Goal: Information Seeking & Learning: Compare options

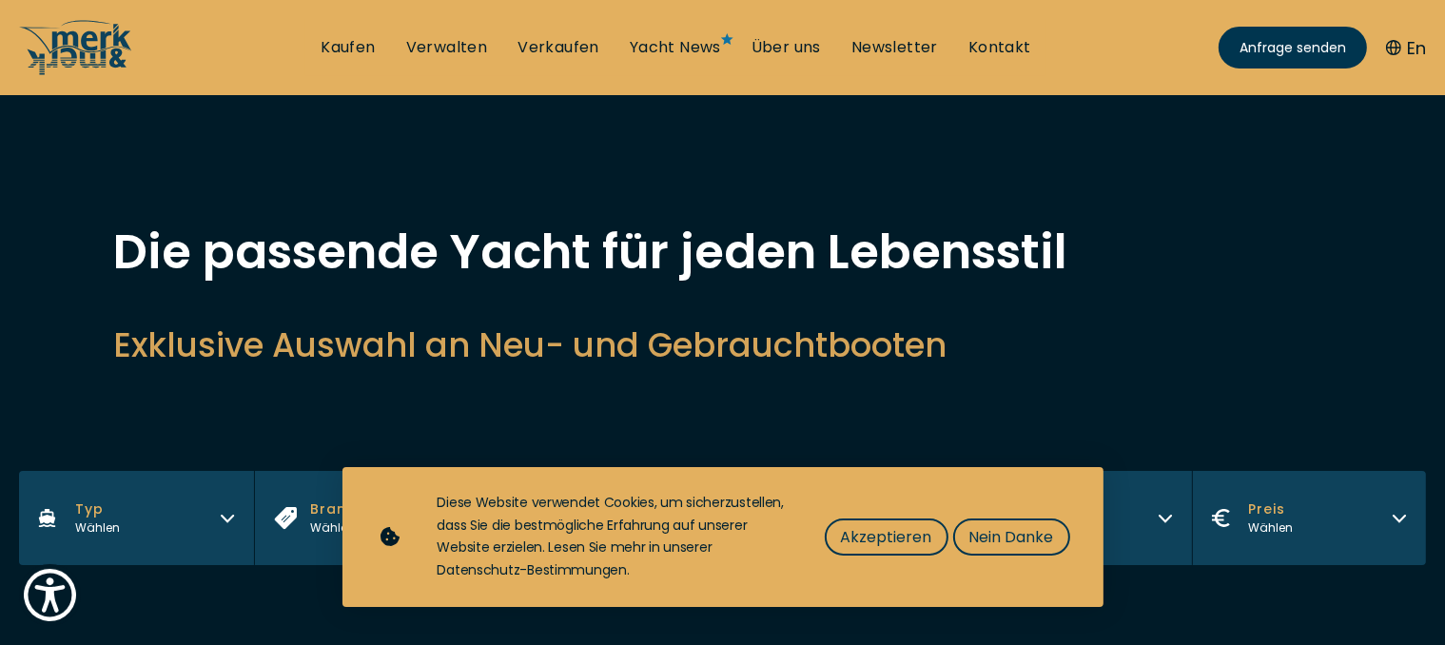
drag, startPoint x: 999, startPoint y: 547, endPoint x: 1004, endPoint y: 537, distance: 11.1
click at [999, 546] on span "Nein Danke" at bounding box center [1011, 537] width 85 height 24
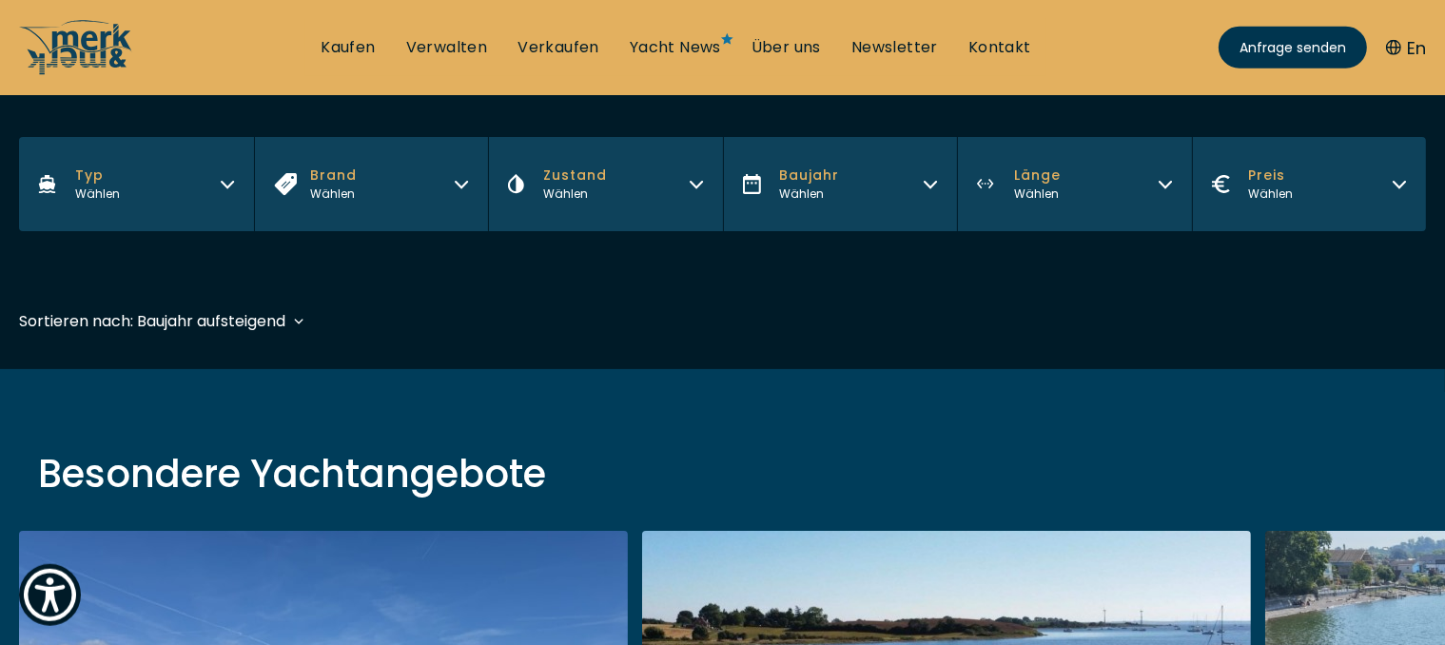
scroll to position [233, 0]
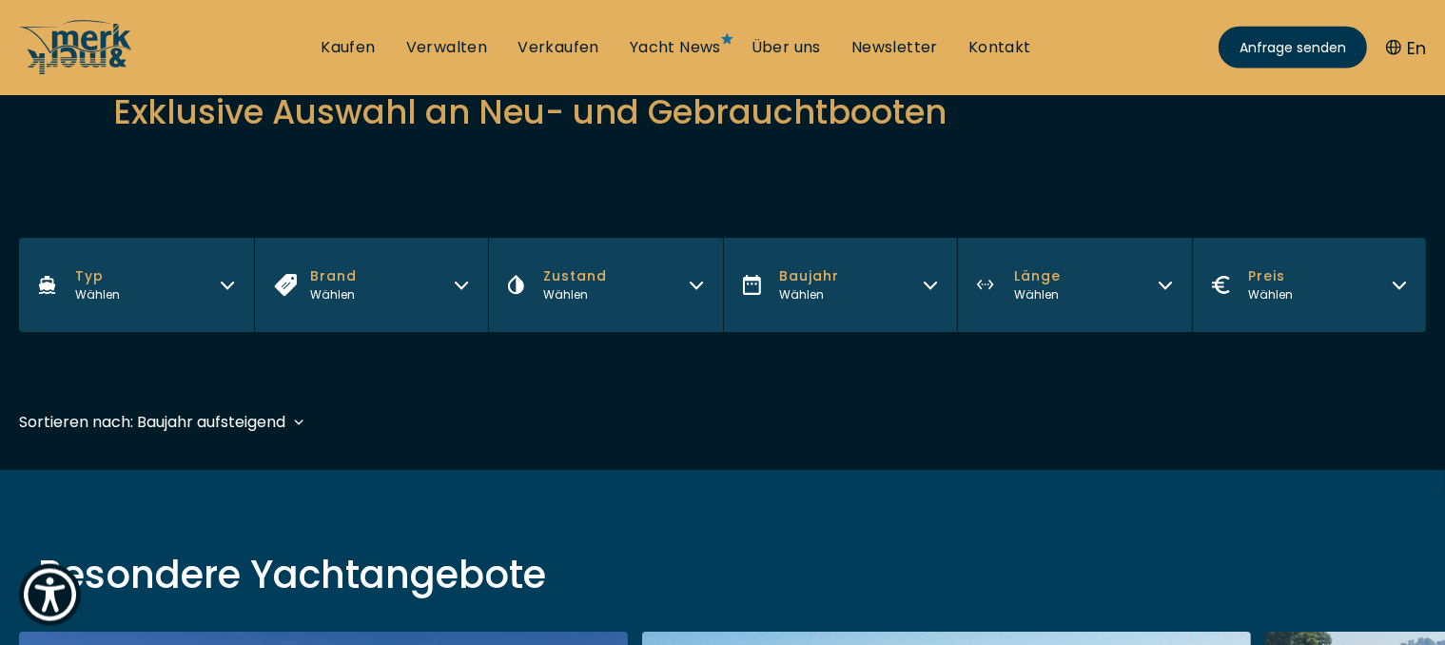
click at [222, 277] on icon "button" at bounding box center [227, 282] width 15 height 15
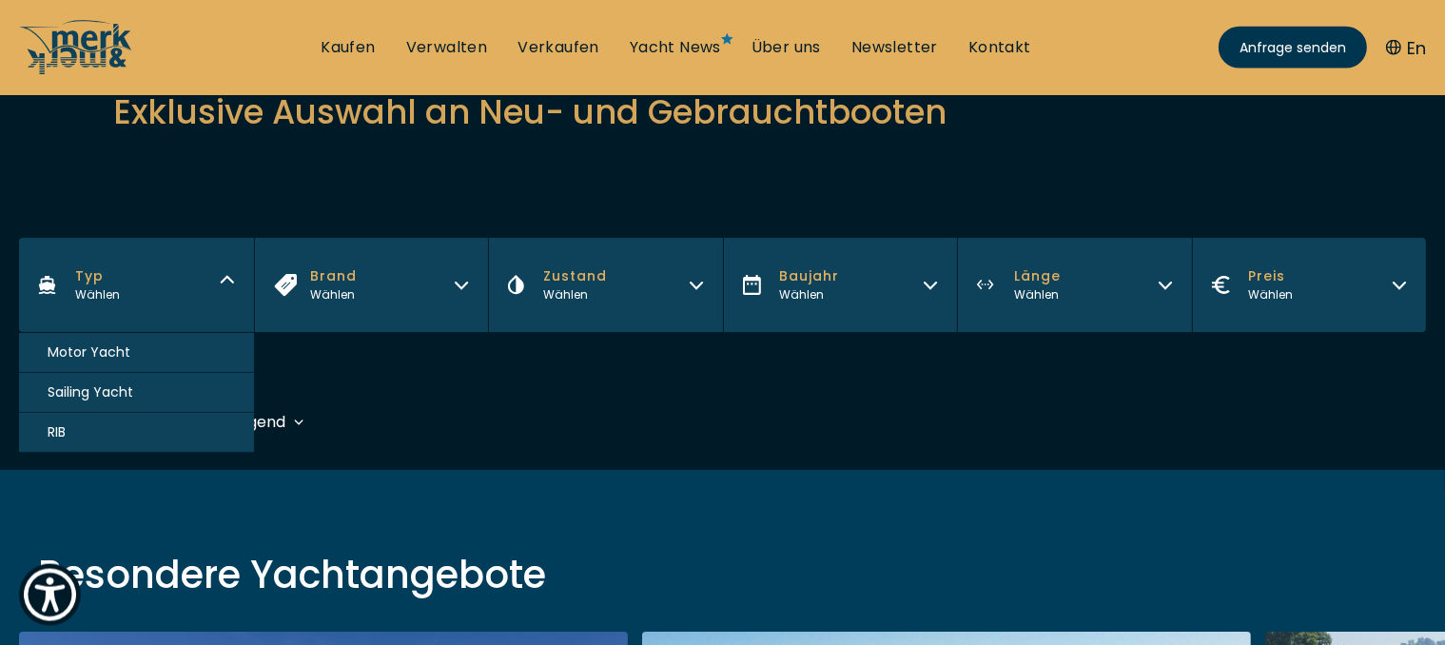
click at [97, 349] on span "Motor Yacht" at bounding box center [89, 352] width 83 height 20
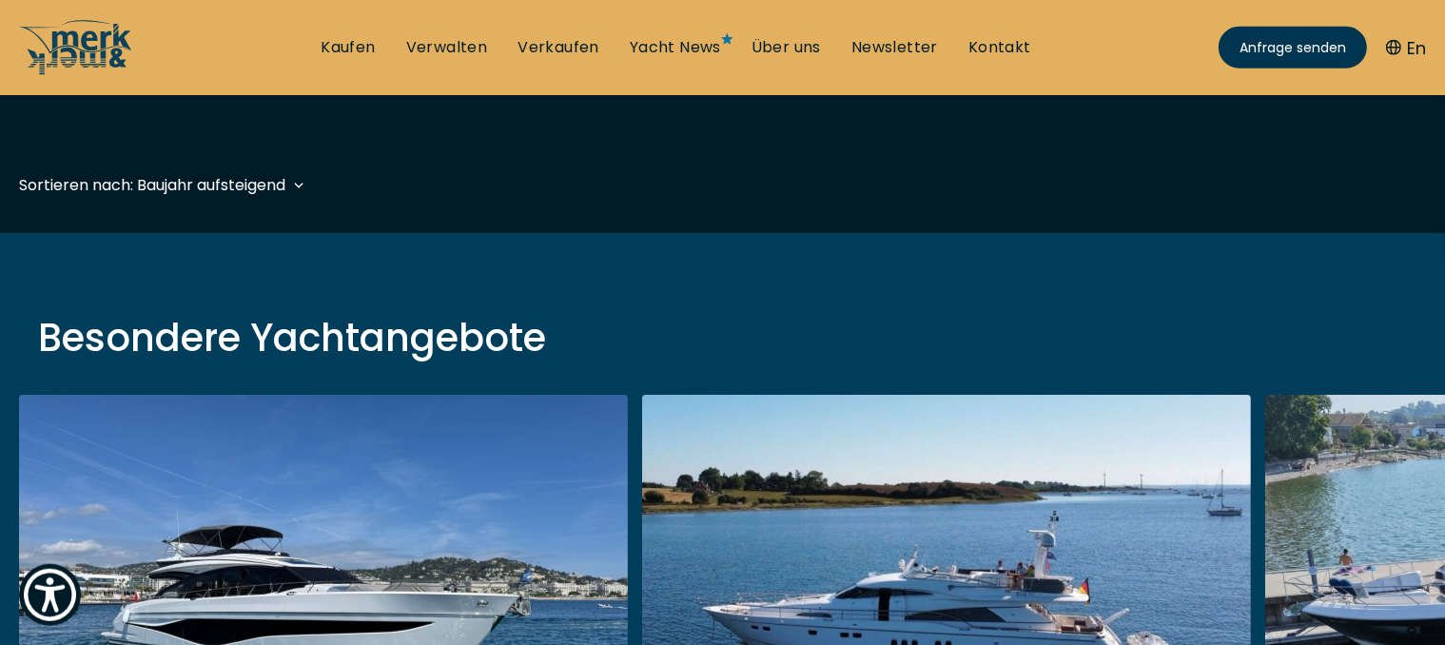
scroll to position [471, 0]
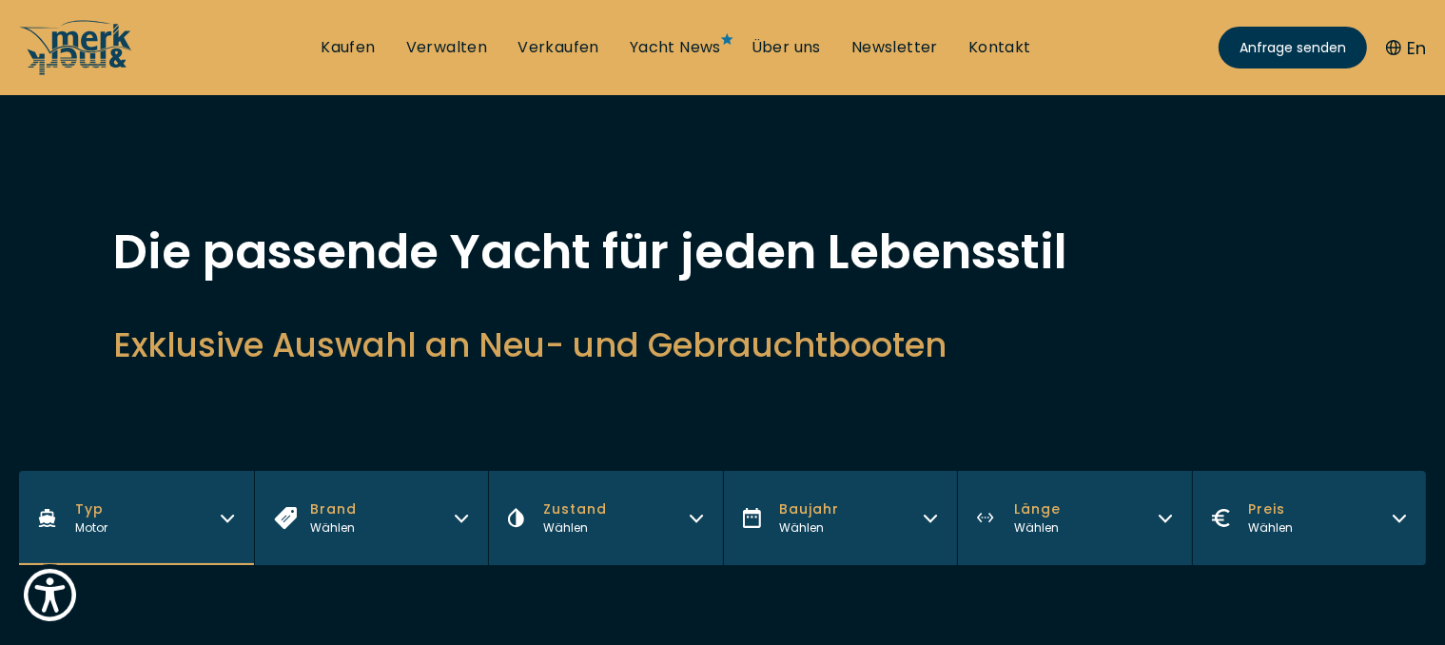
click at [1404, 515] on icon "button" at bounding box center [1399, 515] width 15 height 15
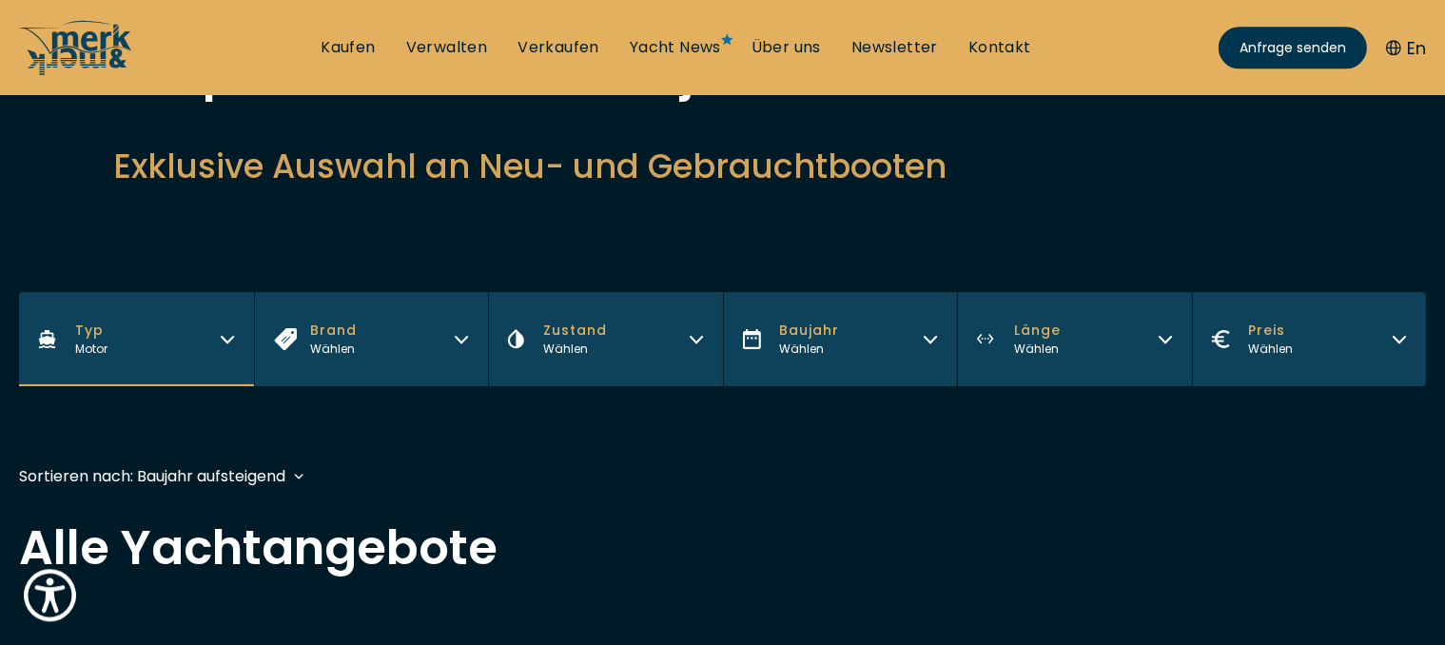
scroll to position [184, 0]
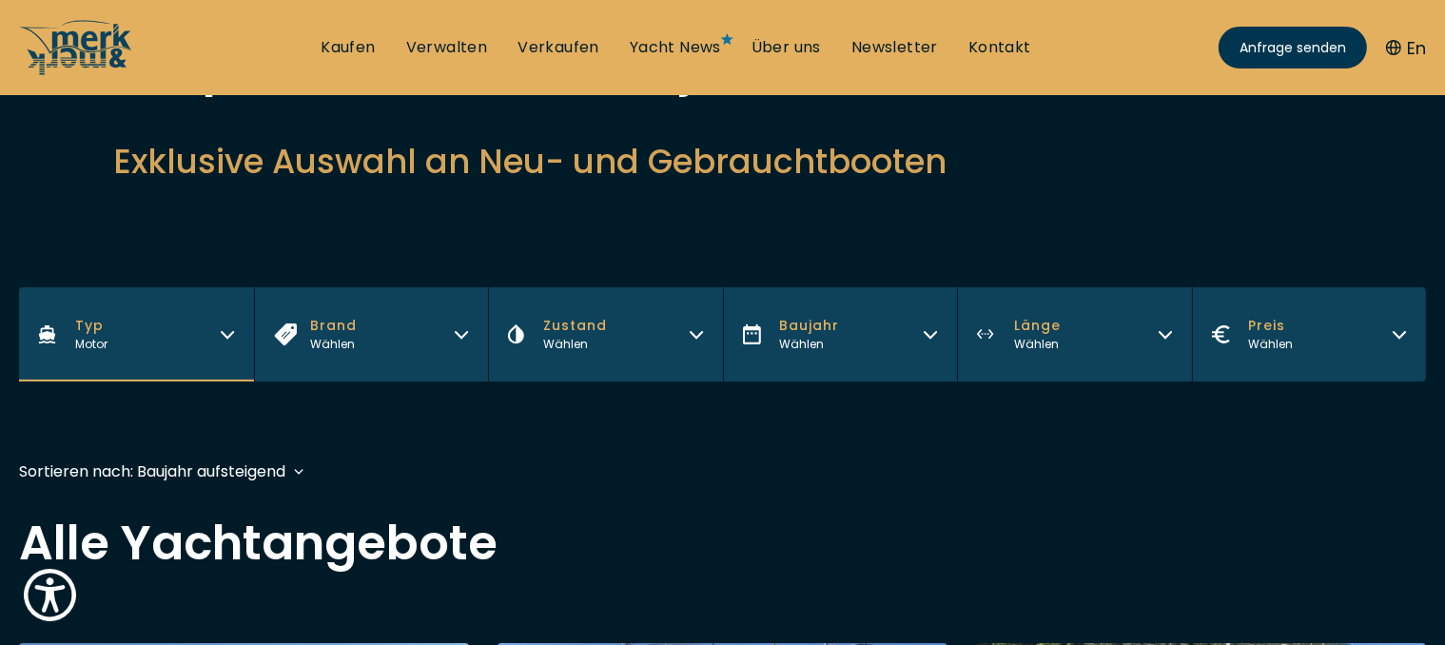
click at [1402, 340] on button "Preis Wählen" at bounding box center [1309, 334] width 235 height 94
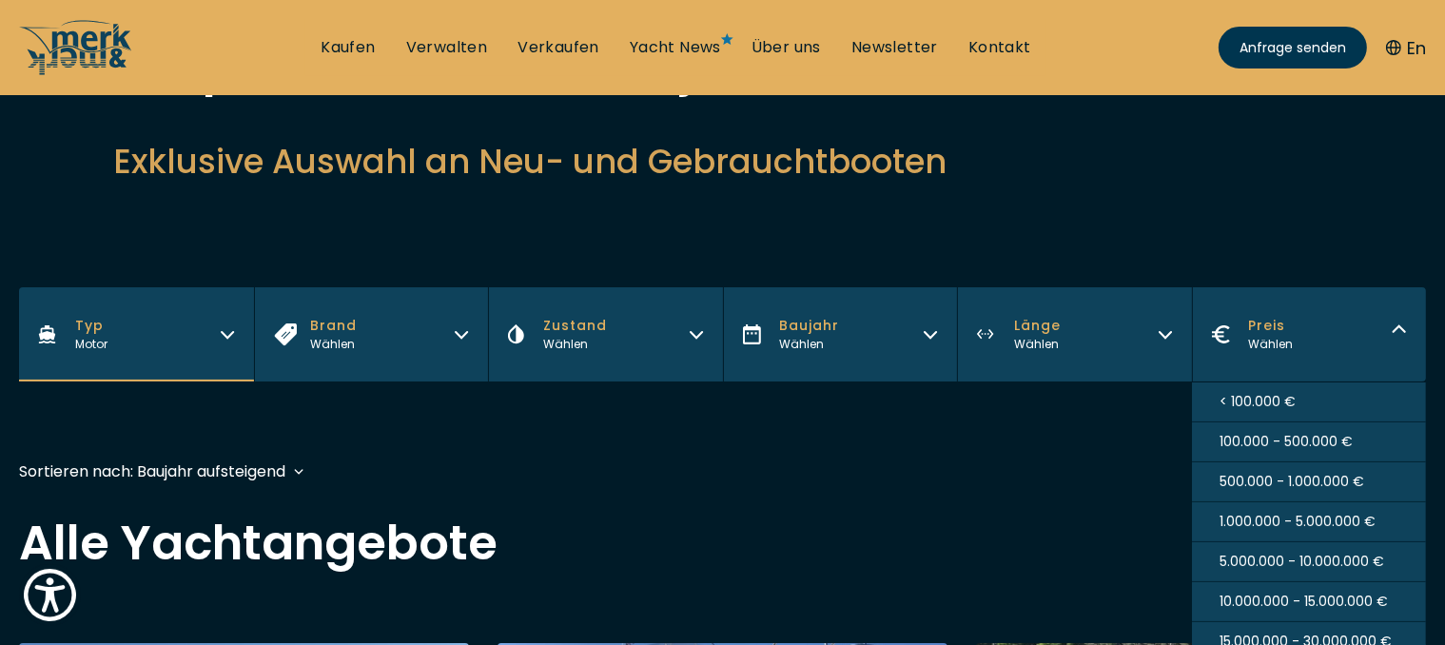
click at [1307, 439] on span "100.000 - 500.000 €" at bounding box center [1286, 442] width 133 height 20
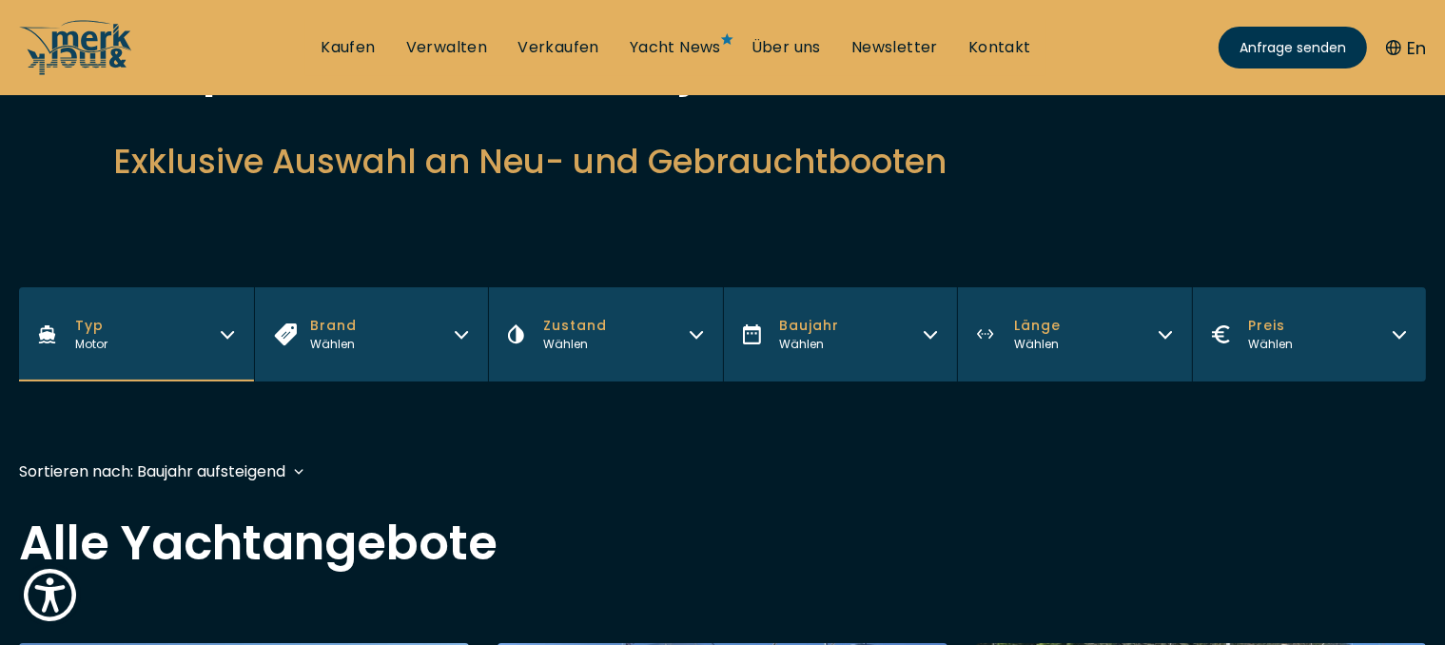
scroll to position [419, 0]
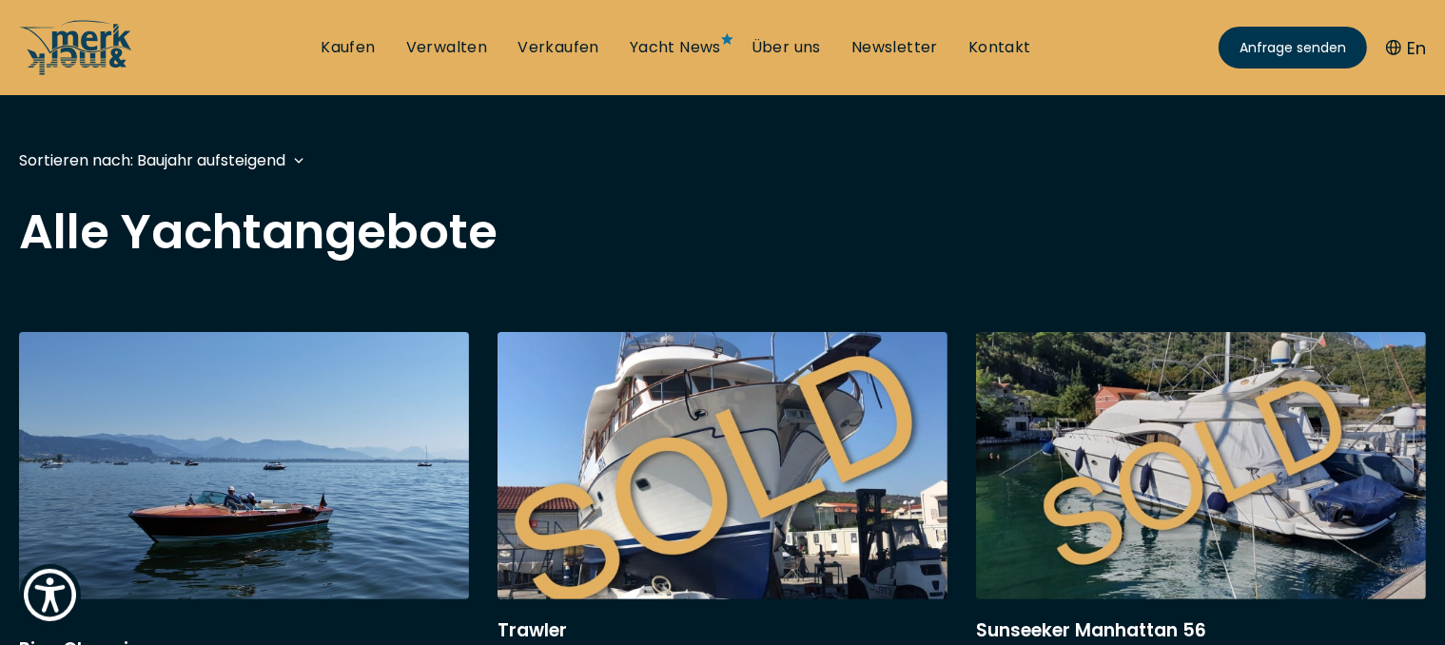
scroll to position [475, 0]
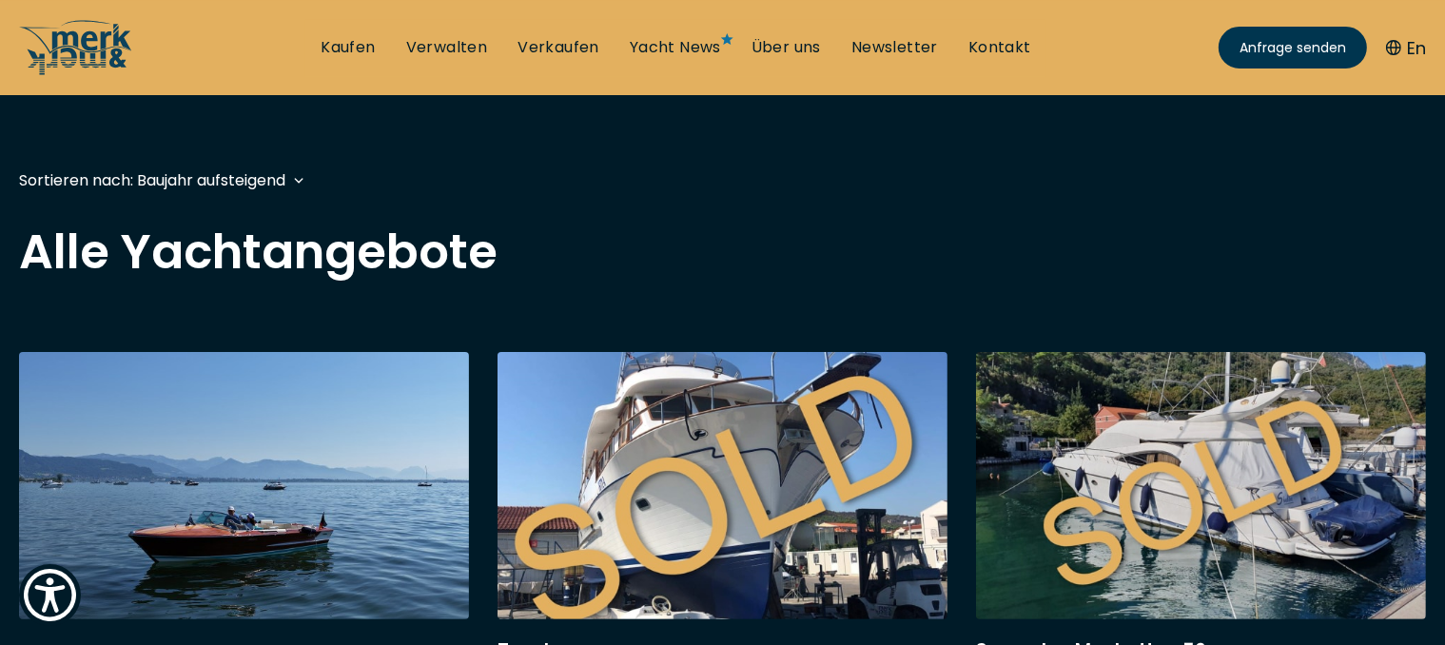
click at [304, 183] on div "Sortieren nach: Baujahr aufsteigend Baujahr aufsteigend Preis absteigend Preis …" at bounding box center [161, 180] width 285 height 24
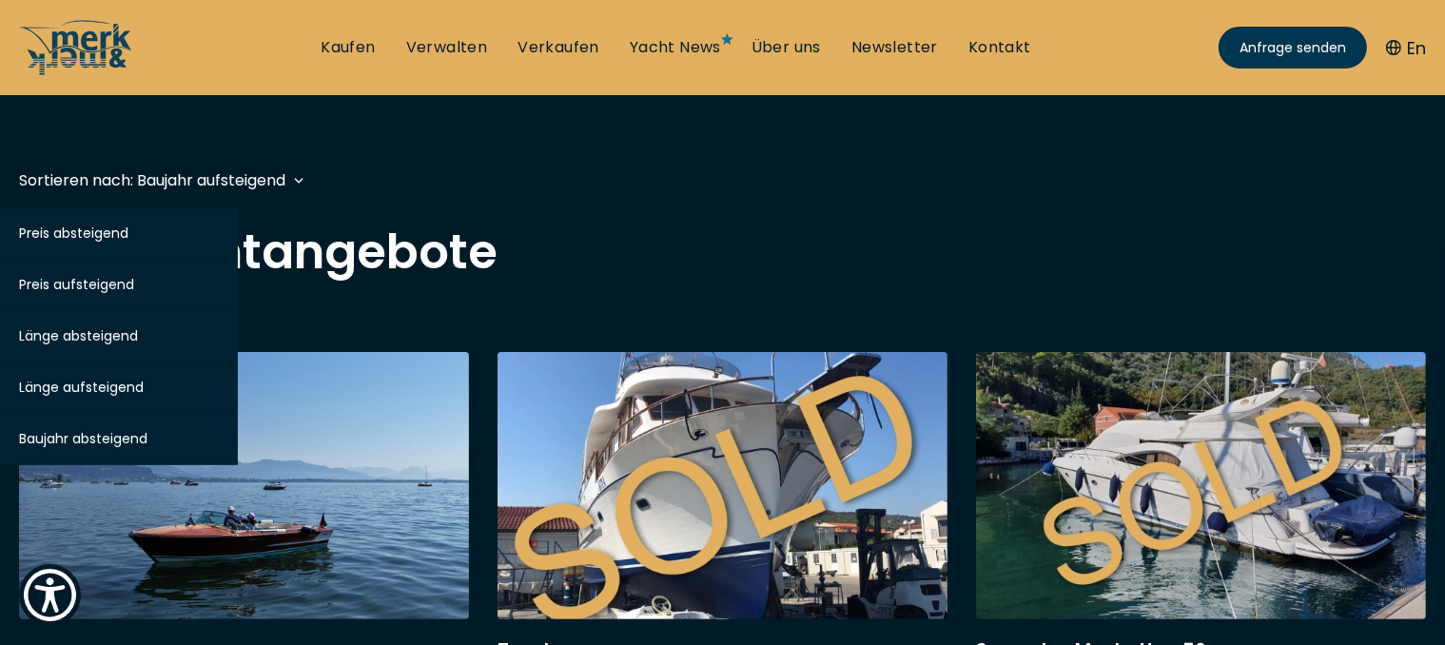
click at [93, 336] on span "Länge absteigend" at bounding box center [78, 335] width 119 height 19
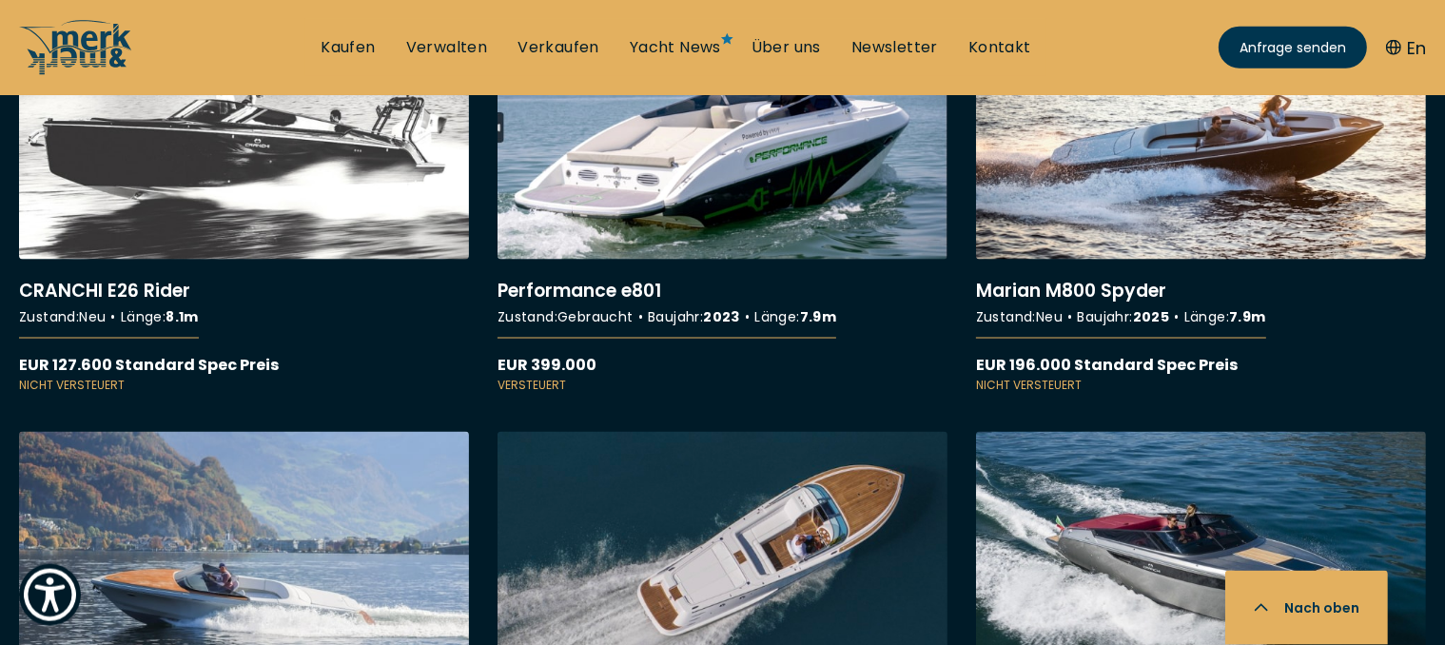
scroll to position [3188, 0]
